Goal: Unclear: Browse casually

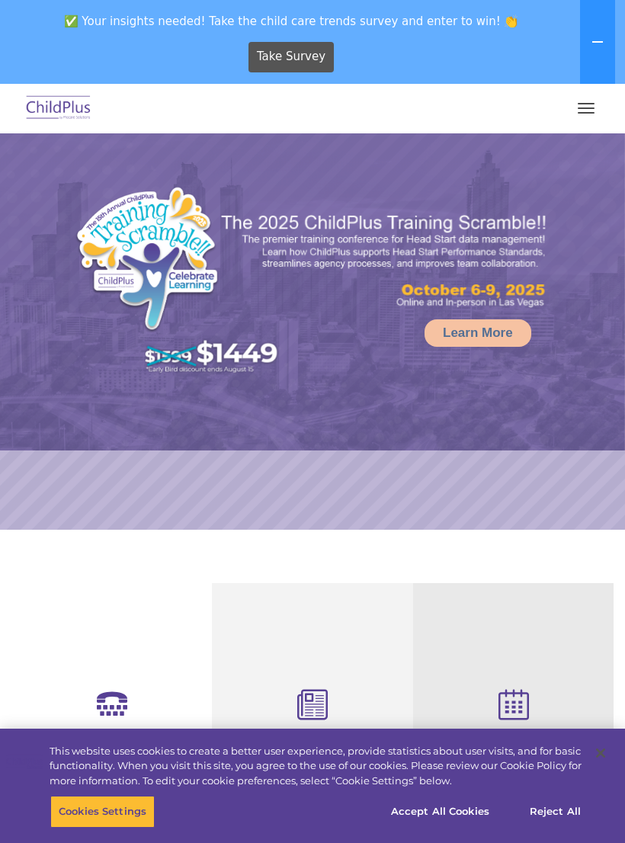
select select "MEDIUM"
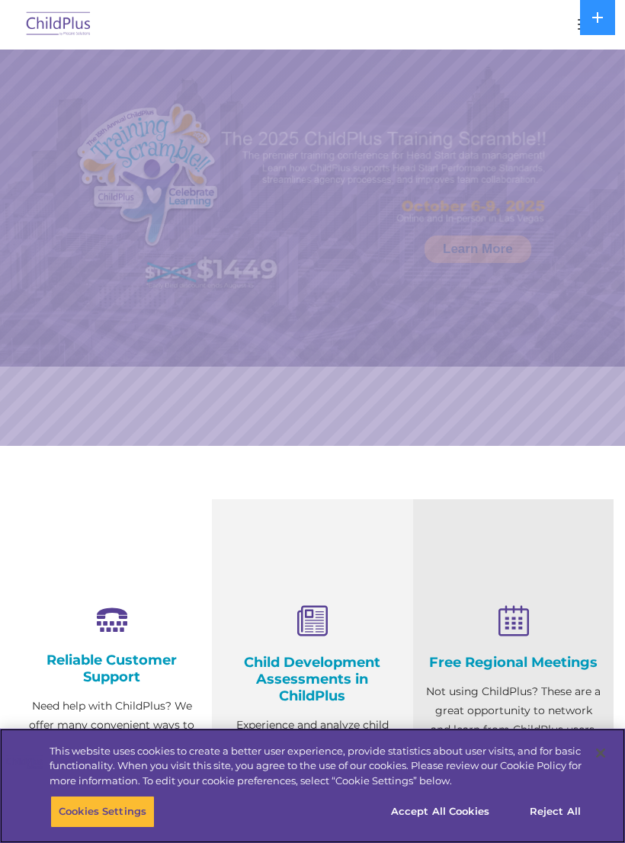
select select "MEDIUM"
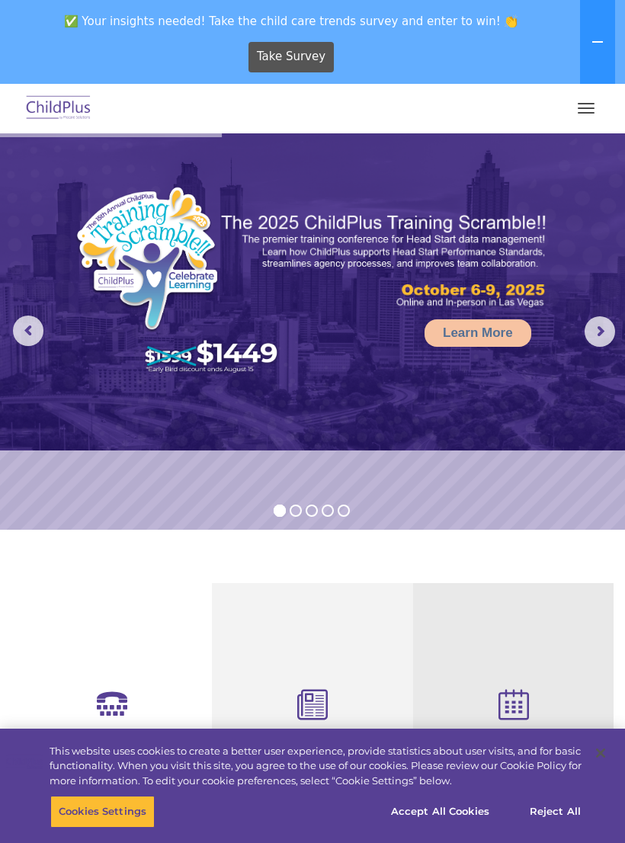
click at [580, 117] on button "button" at bounding box center [586, 108] width 32 height 24
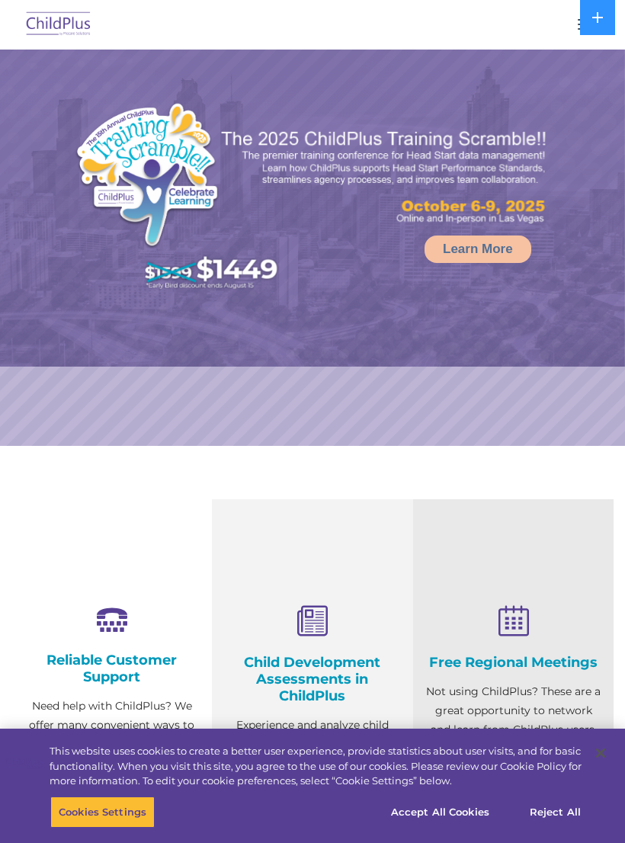
select select "MEDIUM"
